Goal: Task Accomplishment & Management: Use online tool/utility

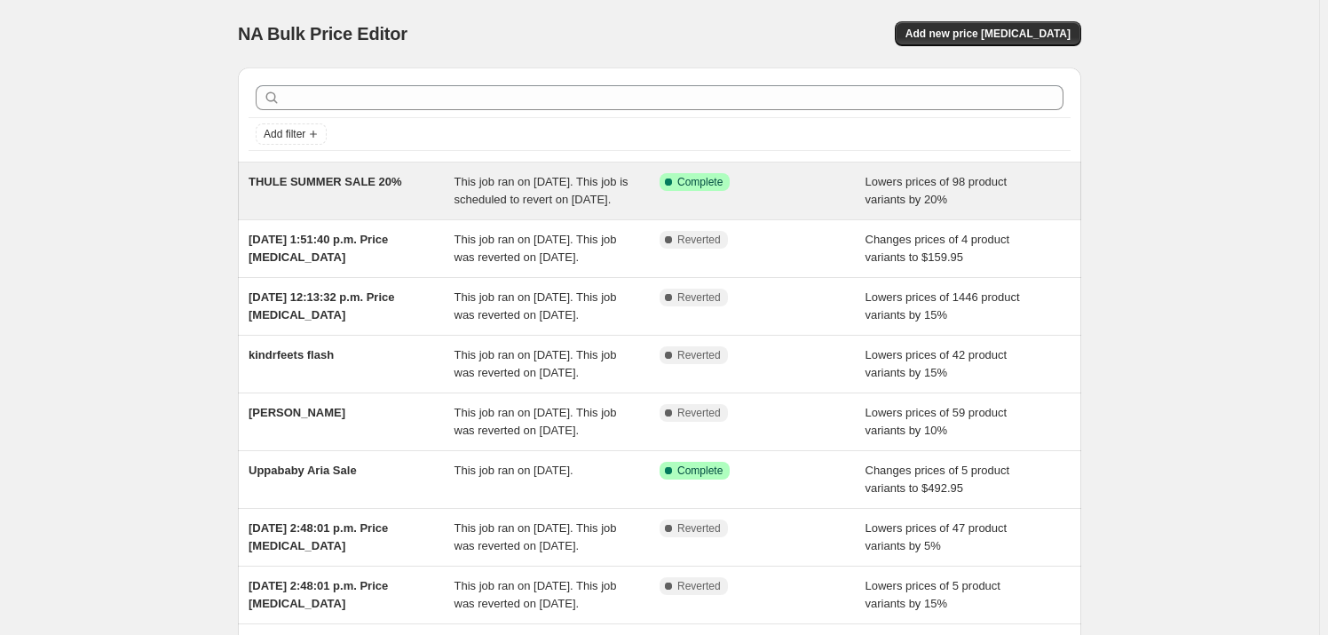
click at [569, 187] on span "This job ran on August 22, 2025. This job is scheduled to revert on September 1…" at bounding box center [542, 190] width 174 height 31
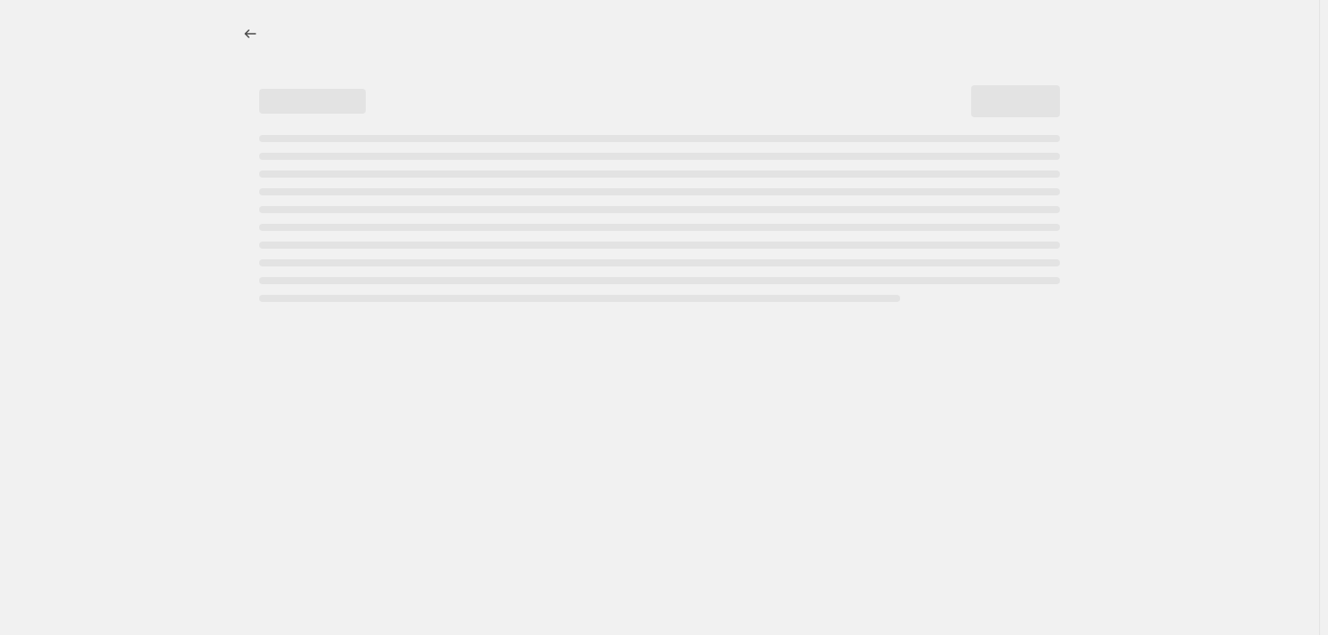
select select "percentage"
select select "vendor"
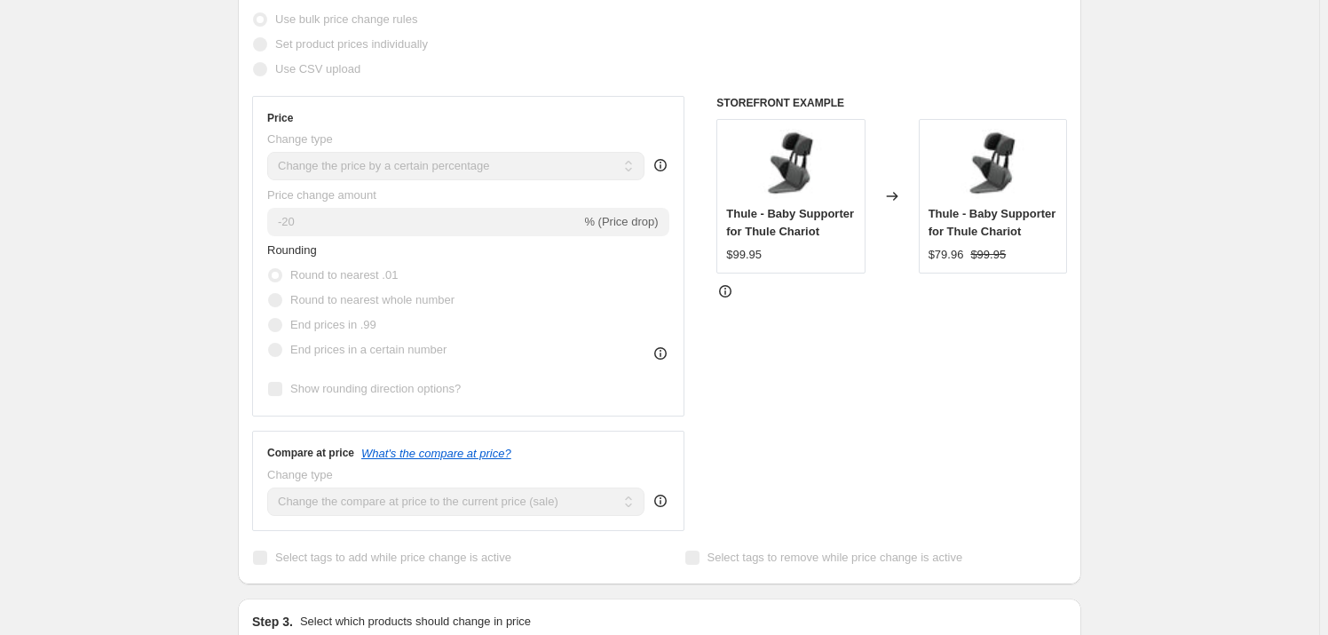
scroll to position [322, 0]
